Goal: Find specific page/section: Find specific page/section

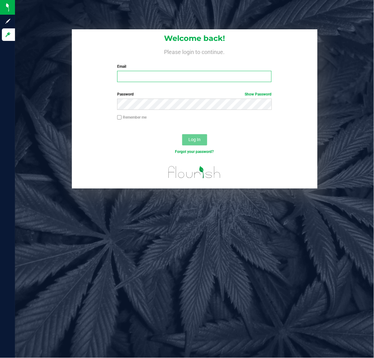
click at [124, 78] on input "Email" at bounding box center [194, 76] width 154 height 11
type input "[EMAIL_ADDRESS][DOMAIN_NAME]"
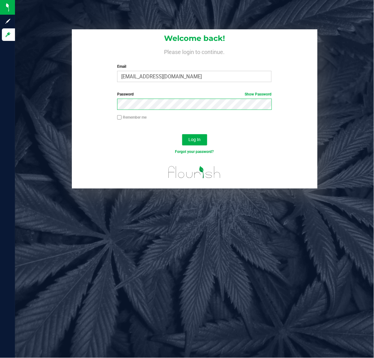
click at [182, 134] on button "Log In" at bounding box center [194, 139] width 25 height 11
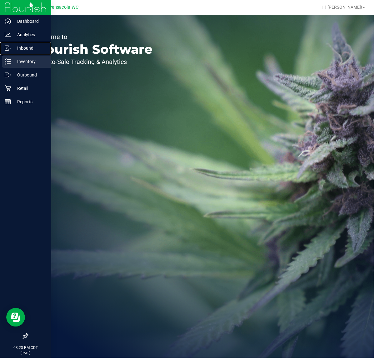
click at [20, 55] on nav "Dashboard Analytics Inbound Inventory Outbound Retail Reports 03:23 PM CDT [DAT…" at bounding box center [25, 179] width 51 height 358
click at [21, 58] on p "Inventory" at bounding box center [29, 61] width 37 height 7
click at [15, 57] on div "Inventory" at bounding box center [26, 61] width 49 height 12
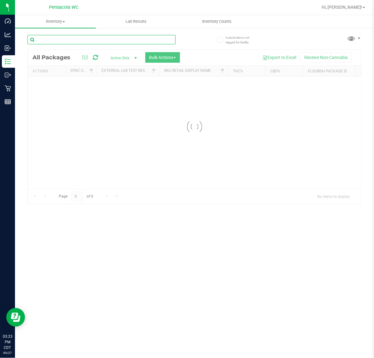
click at [60, 37] on input "text" at bounding box center [101, 39] width 148 height 9
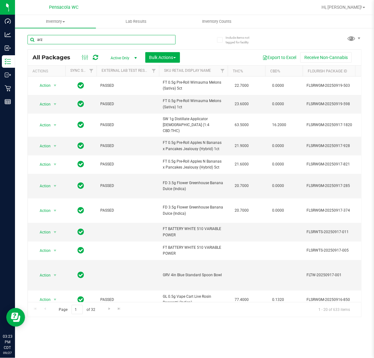
type input "arz"
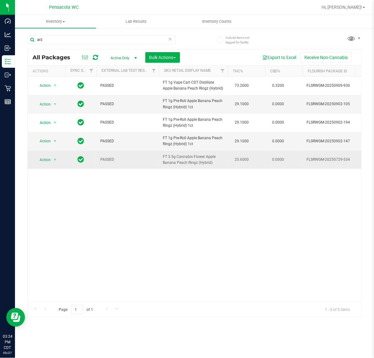
drag, startPoint x: 221, startPoint y: 161, endPoint x: 154, endPoint y: 152, distance: 67.8
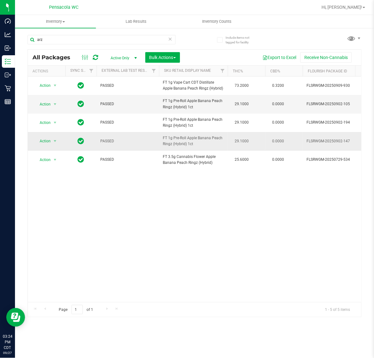
copy tr "FT 3.5g Cannabis Flower Apple Banana Peach Ringz (Hybrid)"
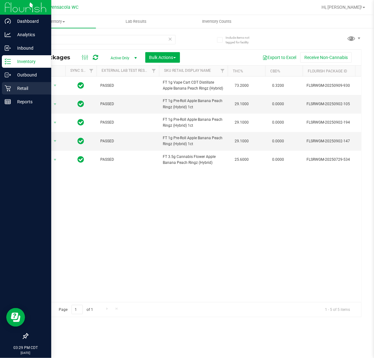
click at [11, 88] on p "Retail" at bounding box center [29, 88] width 37 height 7
